Goal: Task Accomplishment & Management: Use online tool/utility

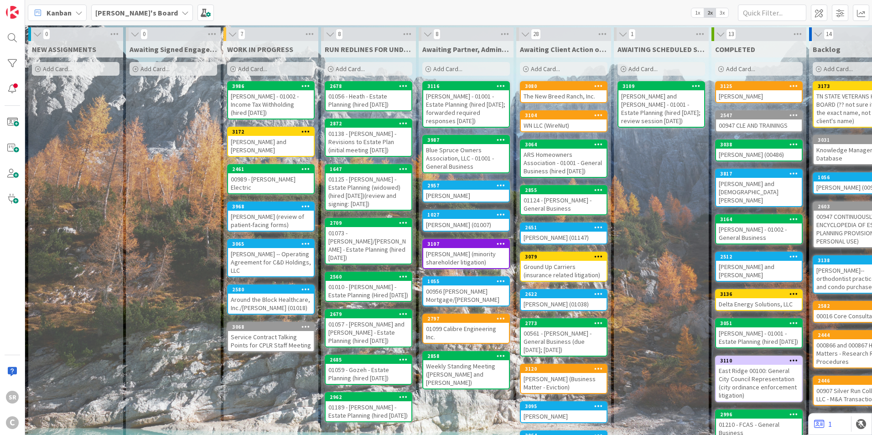
click at [66, 64] on div "Add Card..." at bounding box center [76, 69] width 88 height 14
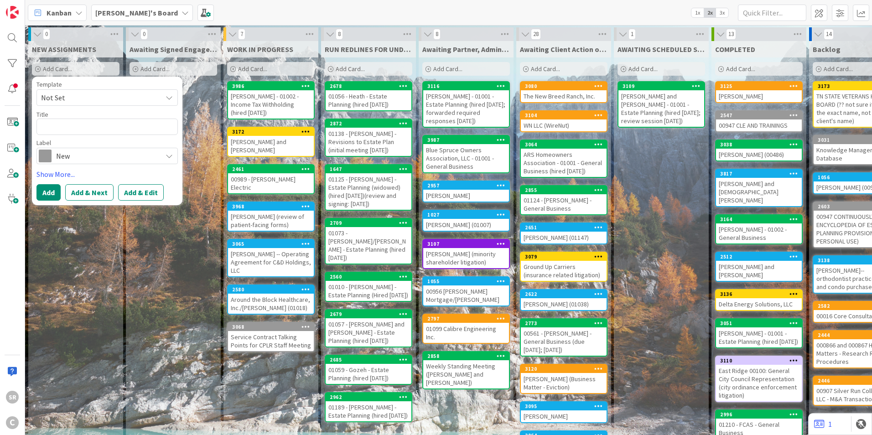
type textarea "x"
type textarea "N"
type textarea "x"
type textarea "Ne"
type textarea "x"
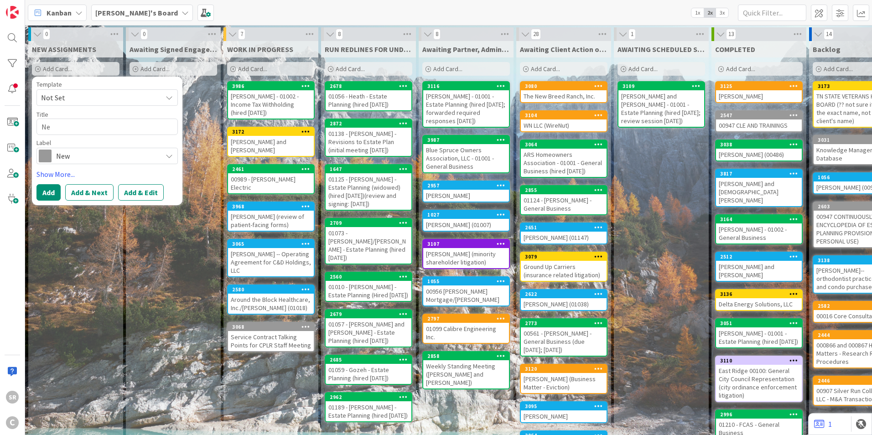
type textarea "New"
type textarea "x"
type textarea "New"
type textarea "x"
type textarea "New M"
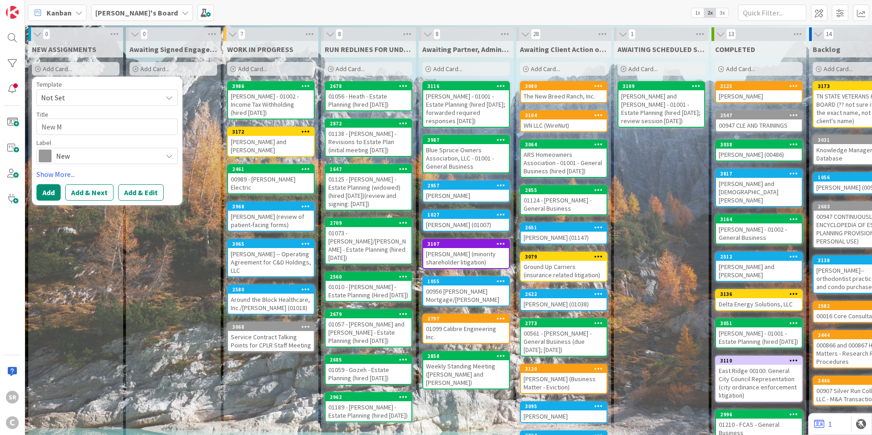
type textarea "x"
type textarea "New Ma"
type textarea "x"
type textarea "New Mat"
type textarea "x"
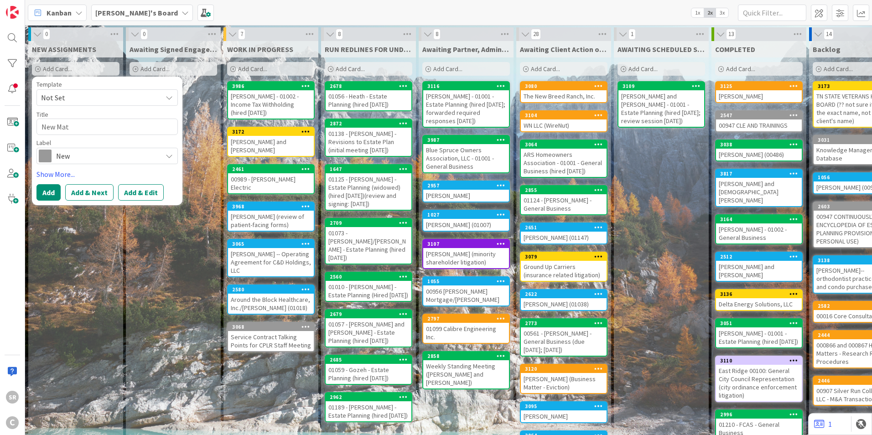
type textarea "New Matt"
type textarea "x"
type textarea "New Matte"
type textarea "x"
type textarea "New Matter"
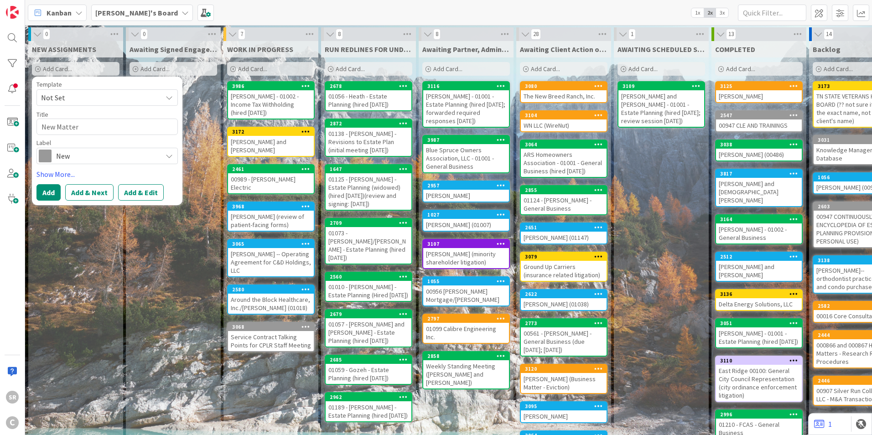
type textarea "x"
type textarea "New Matter"
type textarea "x"
type textarea "New Matter f"
type textarea "x"
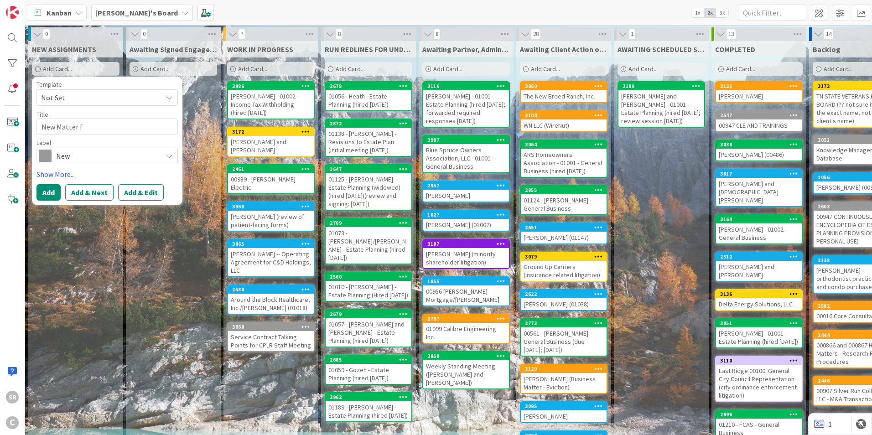
type textarea "New Matter fo"
type textarea "x"
type textarea "New Matter for"
type textarea "x"
type textarea "New Matter for"
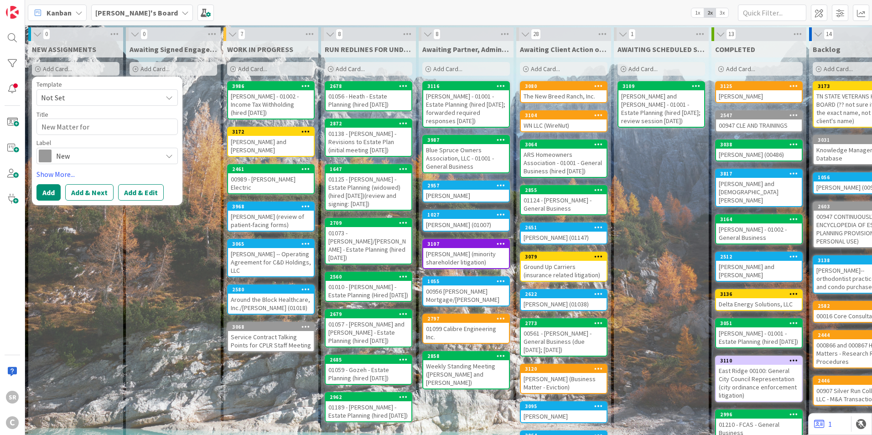
type textarea "x"
type textarea "New Matter for S"
type textarea "x"
type textarea "New Matter for SW"
click at [41, 193] on button "Add" at bounding box center [48, 192] width 24 height 16
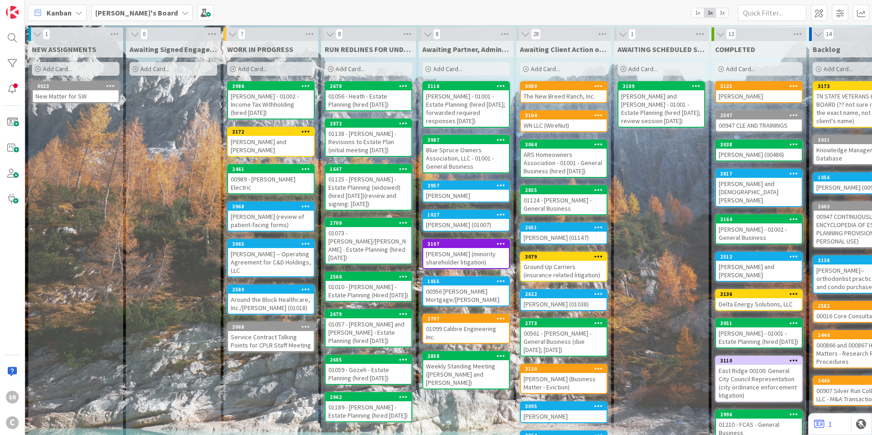
click at [41, 64] on div "Add Card..." at bounding box center [76, 69] width 88 height 14
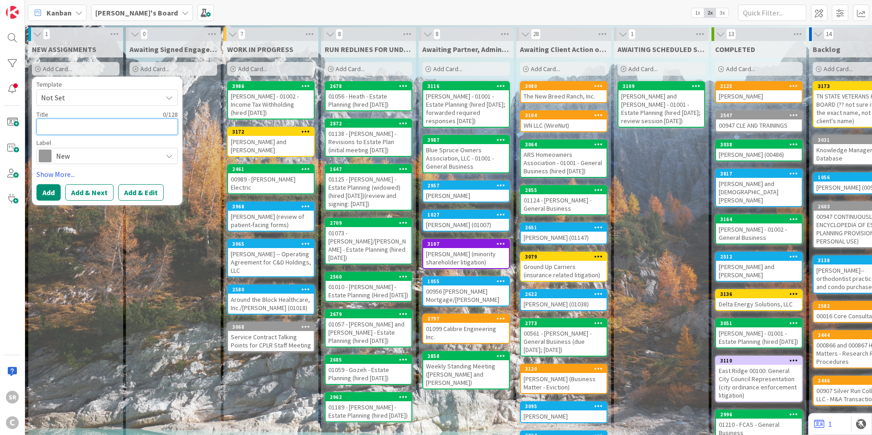
type textarea "x"
type textarea "N"
type textarea "x"
type textarea "Ne"
type textarea "x"
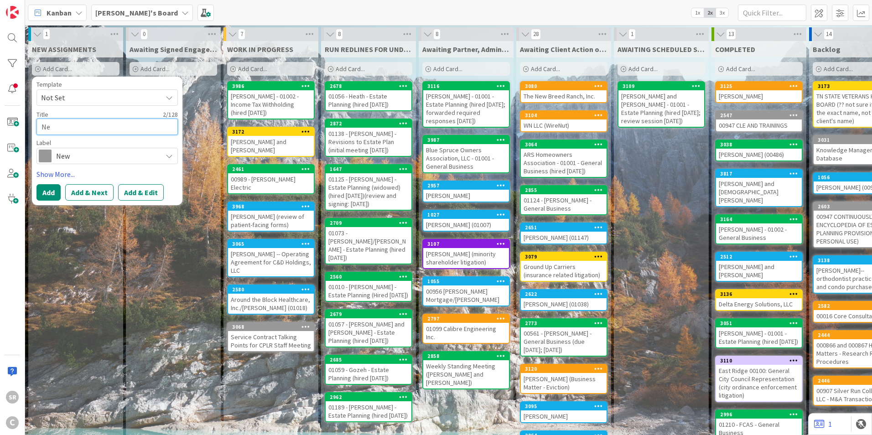
type textarea "New"
type textarea "x"
type textarea "New"
type textarea "x"
type textarea "New M"
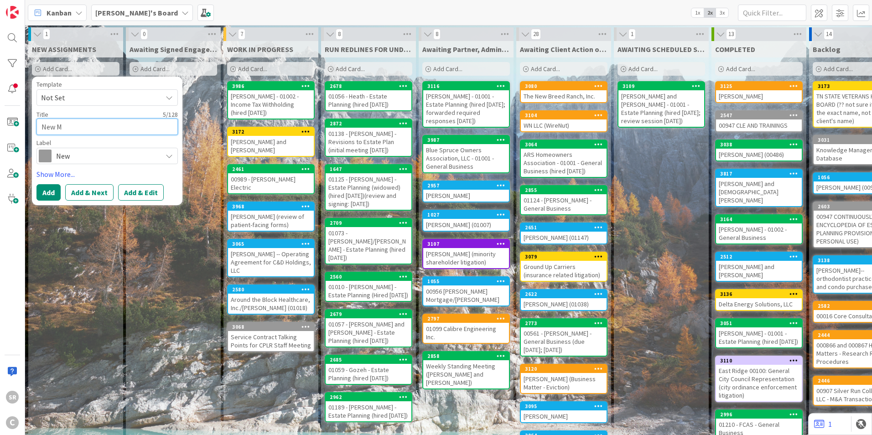
type textarea "x"
type textarea "New Ma"
type textarea "x"
type textarea "New Mat"
type textarea "x"
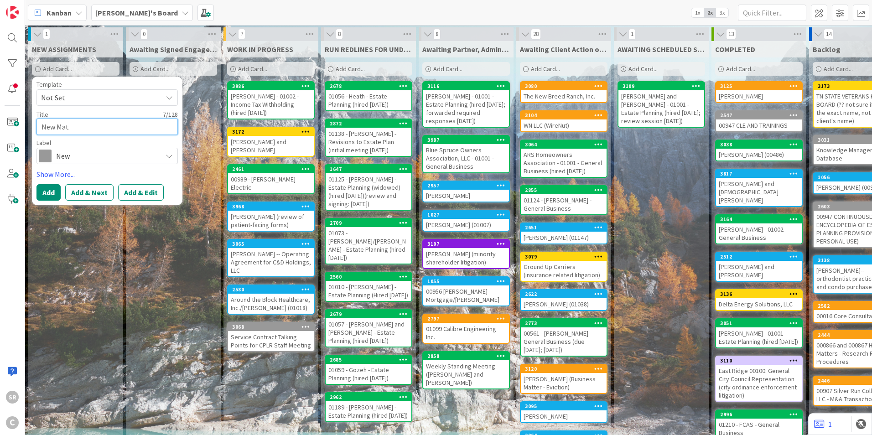
type textarea "New Matt"
type textarea "x"
type textarea "New Matte"
type textarea "x"
type textarea "New Matter"
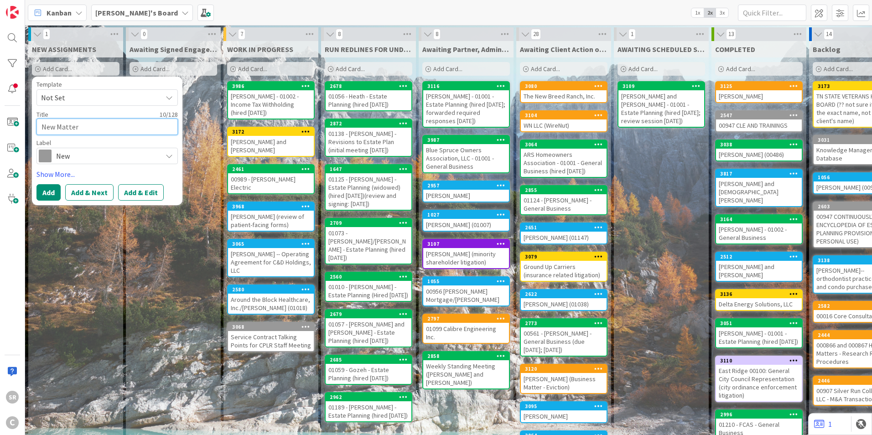
type textarea "x"
type textarea "New Matter"
type textarea "x"
type textarea "New Matter fo"
type textarea "x"
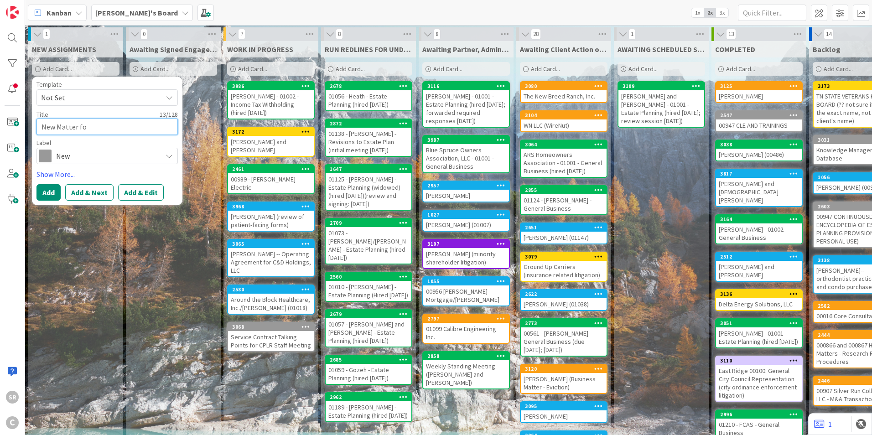
type textarea "New Matter for"
type textarea "x"
type textarea "New Matter for"
type textarea "x"
type textarea "New Matter for R"
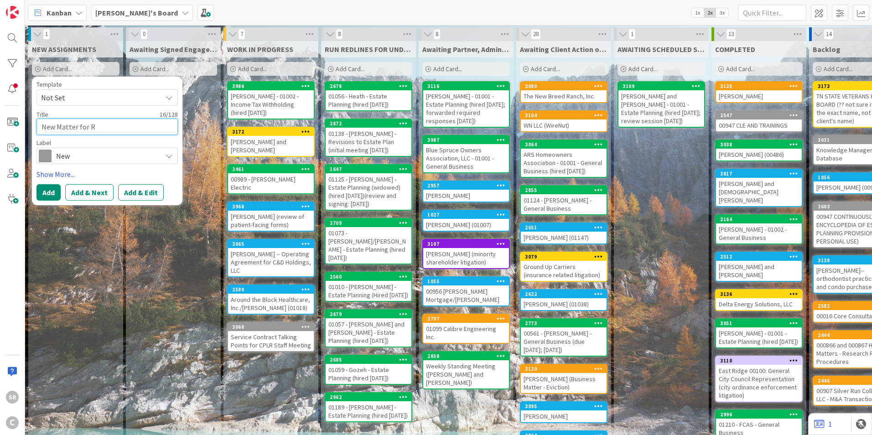
type textarea "x"
type textarea "New Matter for RG"
type textarea "x"
type textarea "New Matter for RGP"
click at [88, 152] on span "New" at bounding box center [106, 156] width 101 height 13
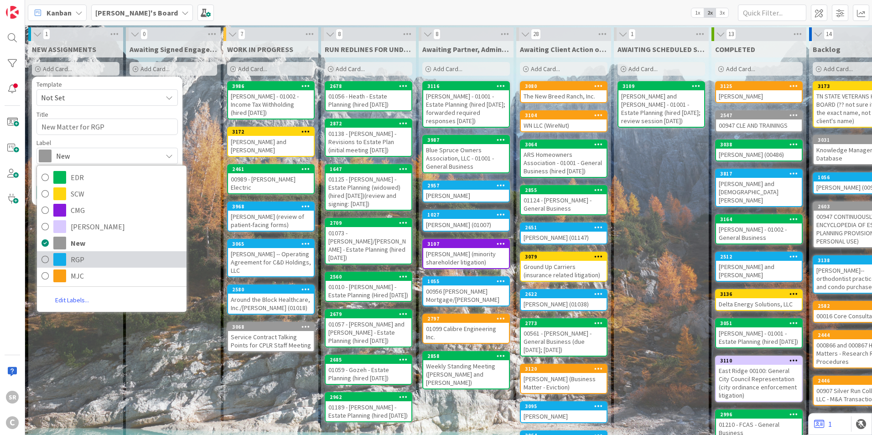
click at [82, 259] on span "RGP" at bounding box center [126, 260] width 111 height 14
type textarea "x"
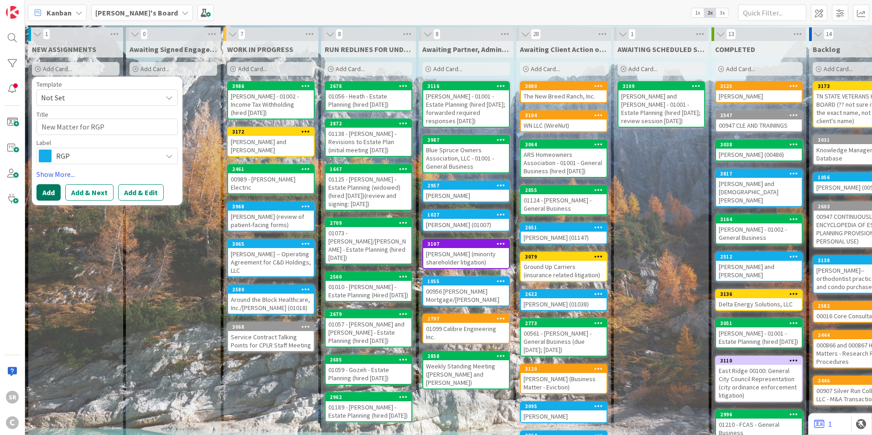
click at [49, 188] on button "Add" at bounding box center [48, 192] width 24 height 16
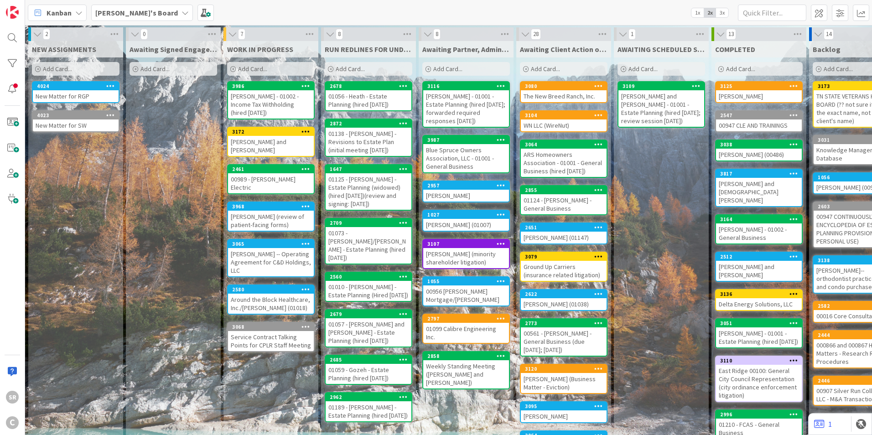
click at [52, 123] on div "New Matter for SW" at bounding box center [76, 126] width 86 height 12
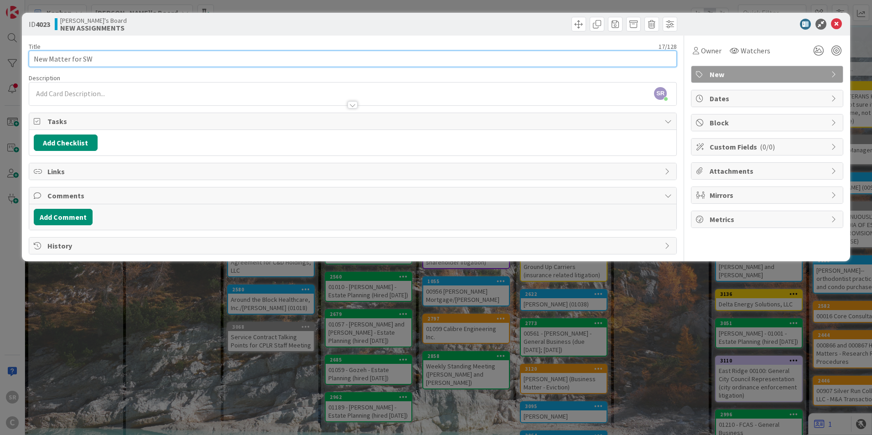
click at [69, 60] on input "New Matter for SW" at bounding box center [353, 59] width 648 height 16
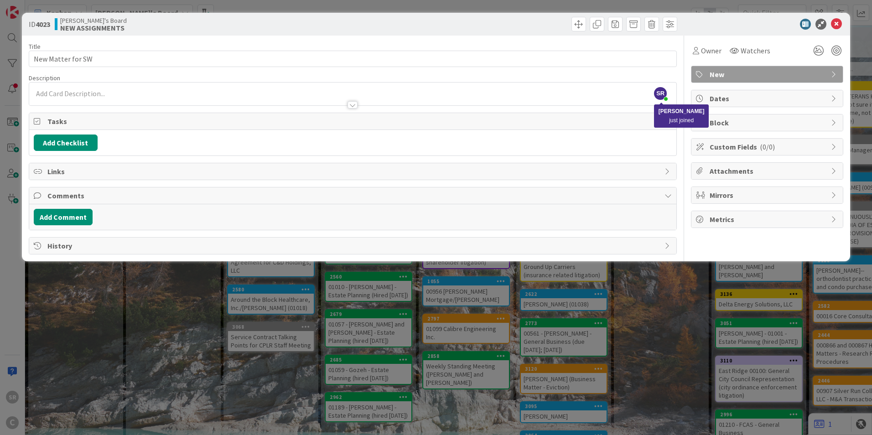
click at [661, 93] on span "SR" at bounding box center [660, 93] width 13 height 13
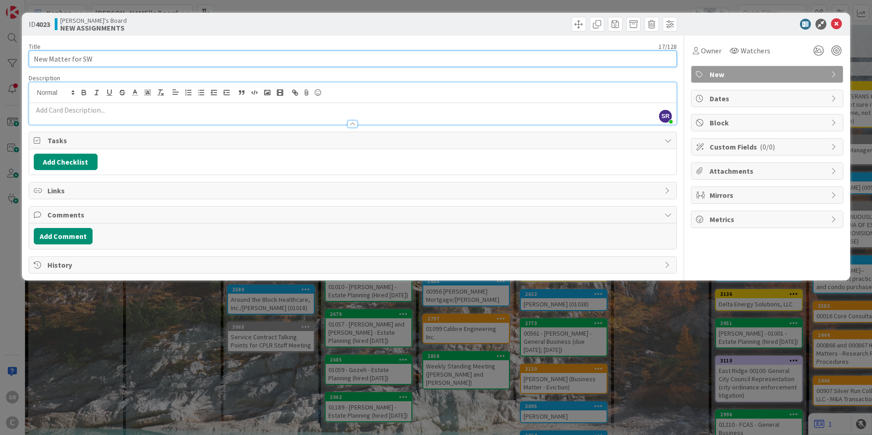
click at [140, 60] on input "New Matter for SW" at bounding box center [353, 59] width 648 height 16
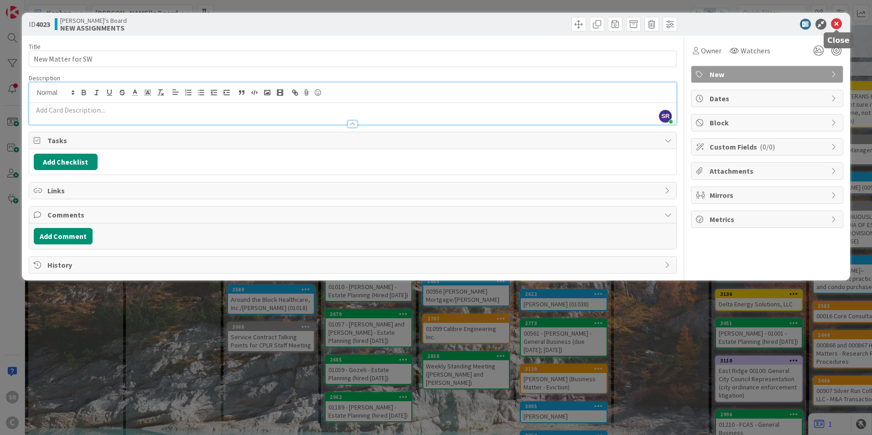
click at [838, 23] on icon at bounding box center [836, 24] width 11 height 11
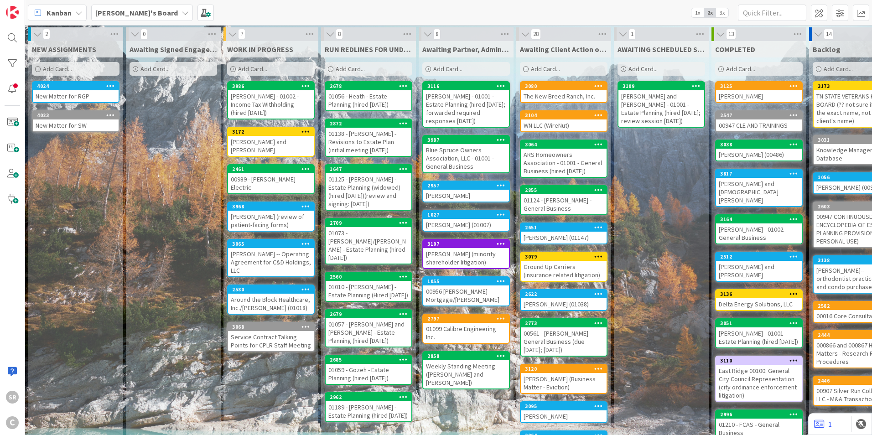
click at [110, 116] on icon at bounding box center [110, 115] width 9 height 6
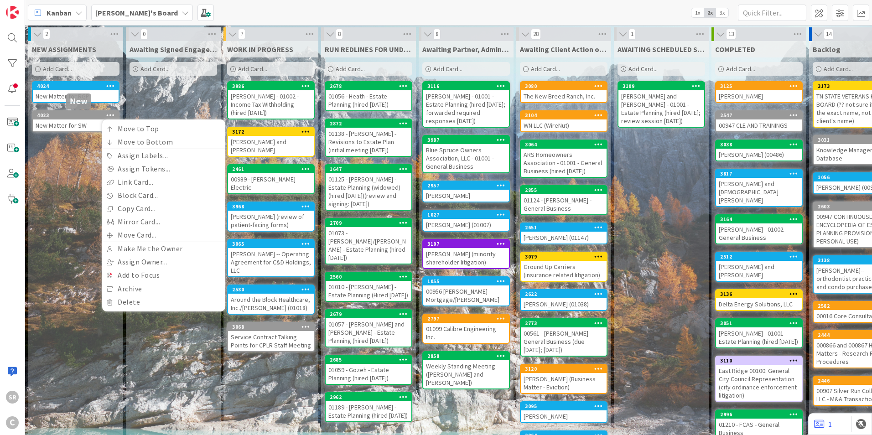
click at [83, 116] on div "4023" at bounding box center [78, 115] width 82 height 6
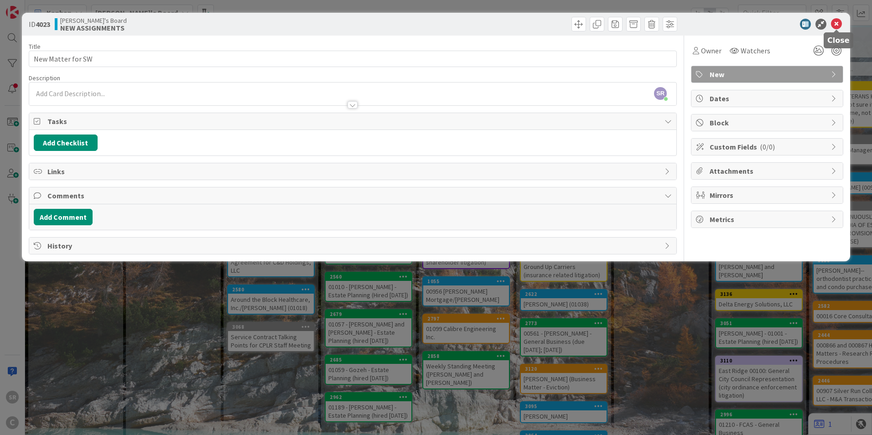
click at [831, 19] on div at bounding box center [762, 24] width 161 height 11
click at [836, 21] on icon at bounding box center [836, 24] width 11 height 11
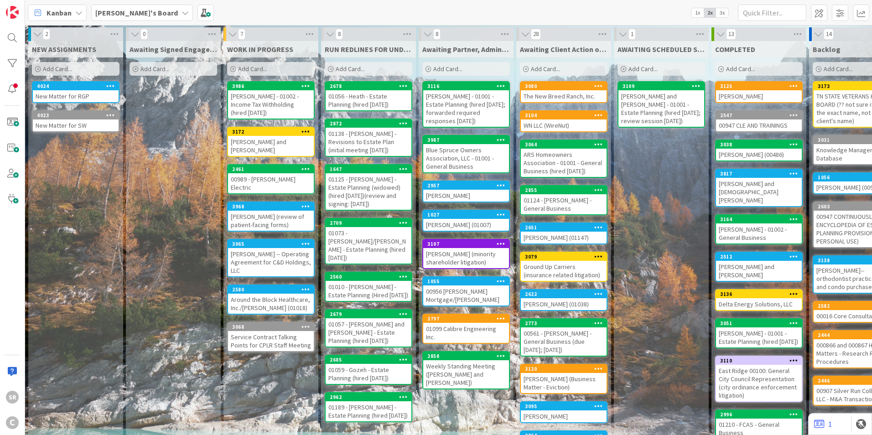
click at [107, 113] on icon at bounding box center [110, 115] width 9 height 6
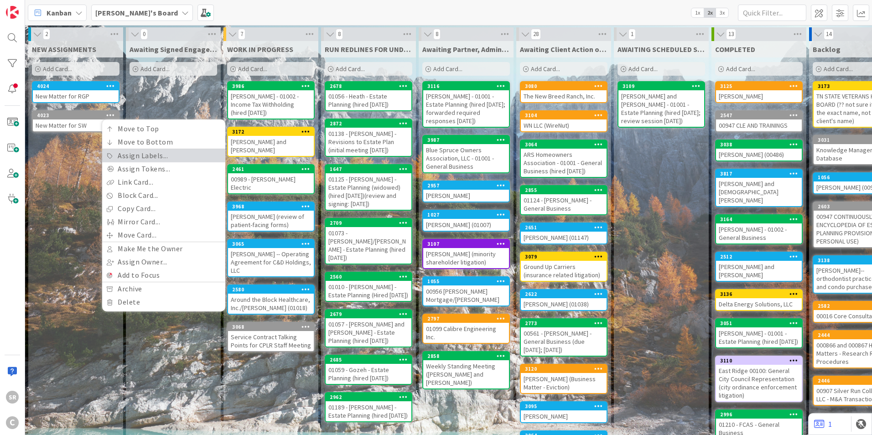
click at [131, 158] on link "Assign Labels..." at bounding box center [163, 155] width 123 height 13
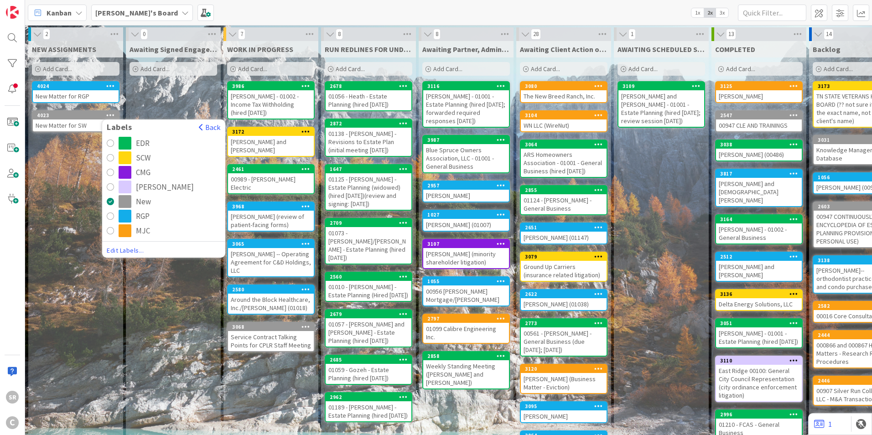
click at [109, 159] on div "radio" at bounding box center [110, 157] width 7 height 7
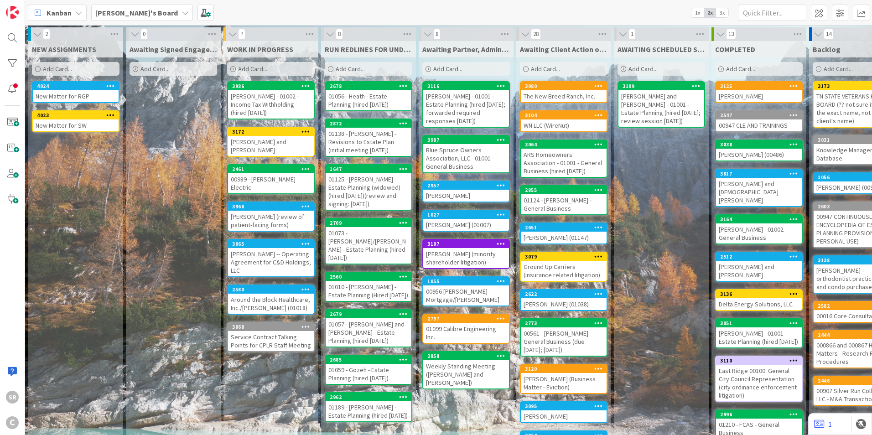
click at [552, 94] on div "The New Breed Ranch, Inc." at bounding box center [564, 96] width 86 height 12
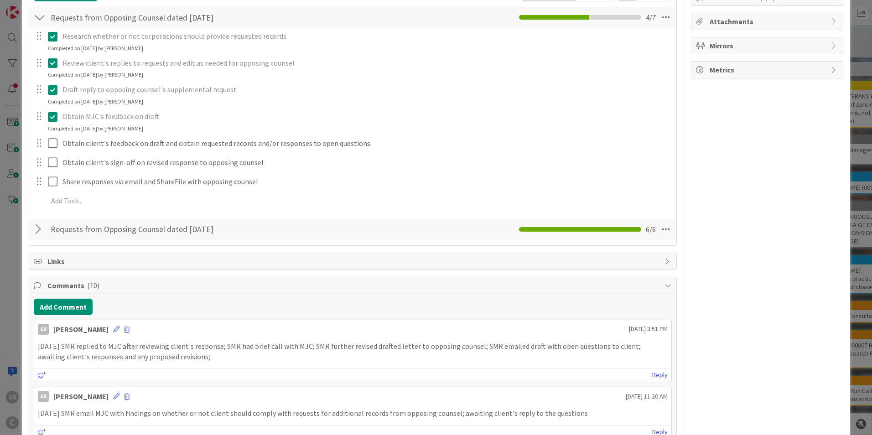
scroll to position [214, 0]
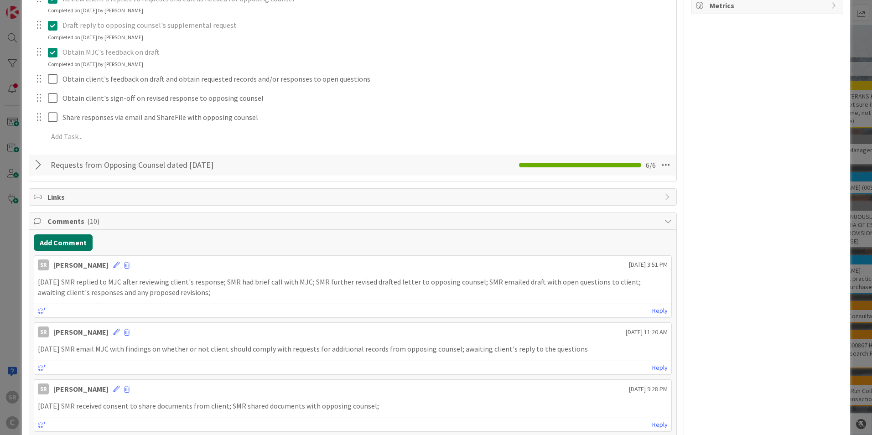
click at [78, 239] on button "Add Comment" at bounding box center [63, 242] width 59 height 16
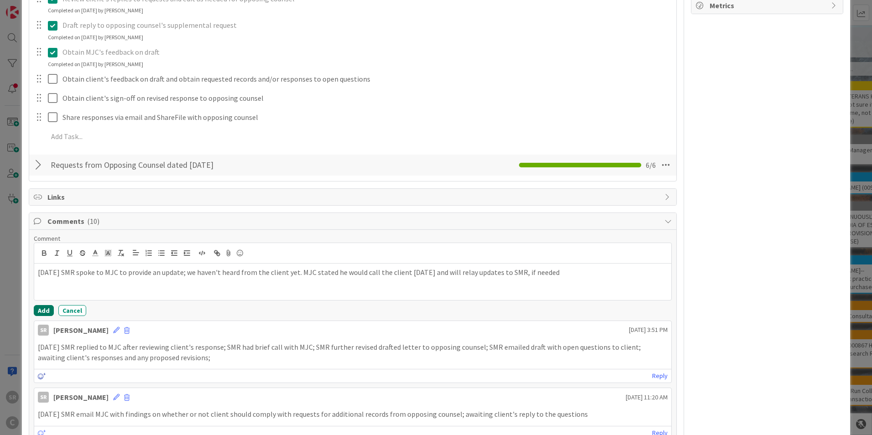
click at [42, 312] on button "Add" at bounding box center [44, 310] width 20 height 11
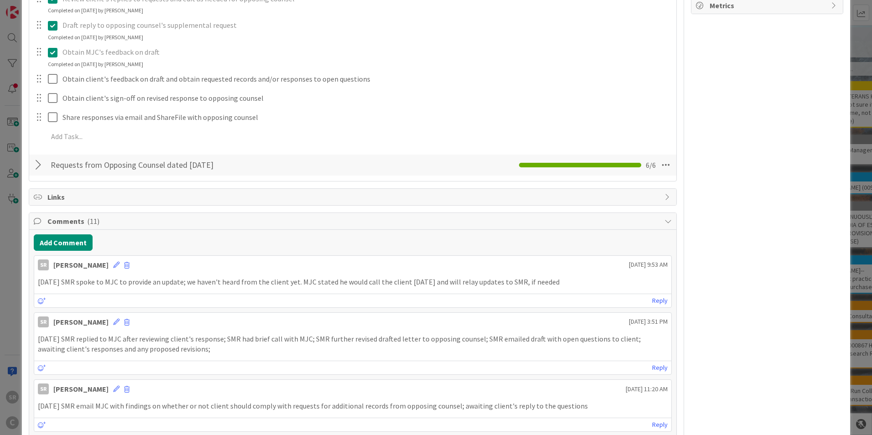
scroll to position [7, 0]
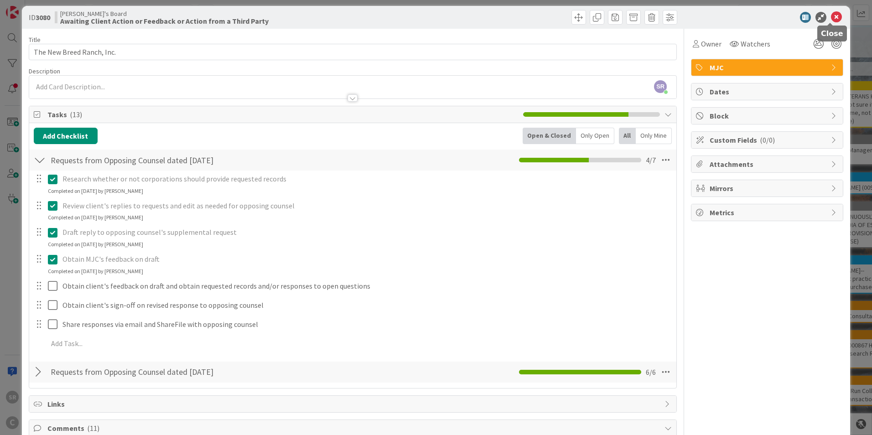
drag, startPoint x: 834, startPoint y: 16, endPoint x: 827, endPoint y: 22, distance: 9.7
click at [834, 15] on icon at bounding box center [836, 17] width 11 height 11
